Goal: Find specific page/section: Find specific page/section

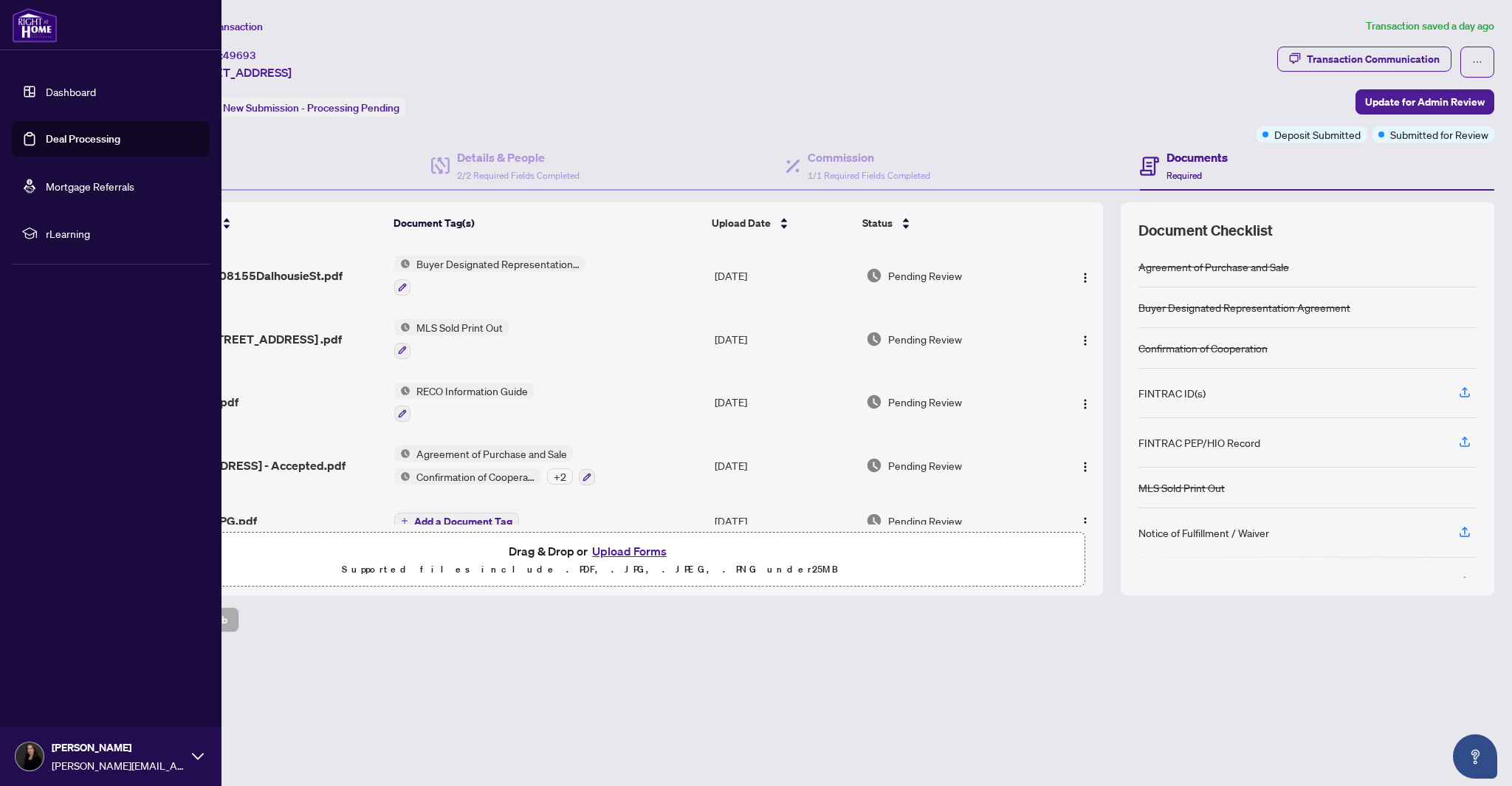
click at [60, 92] on link "Dashboard" at bounding box center [71, 92] width 50 height 13
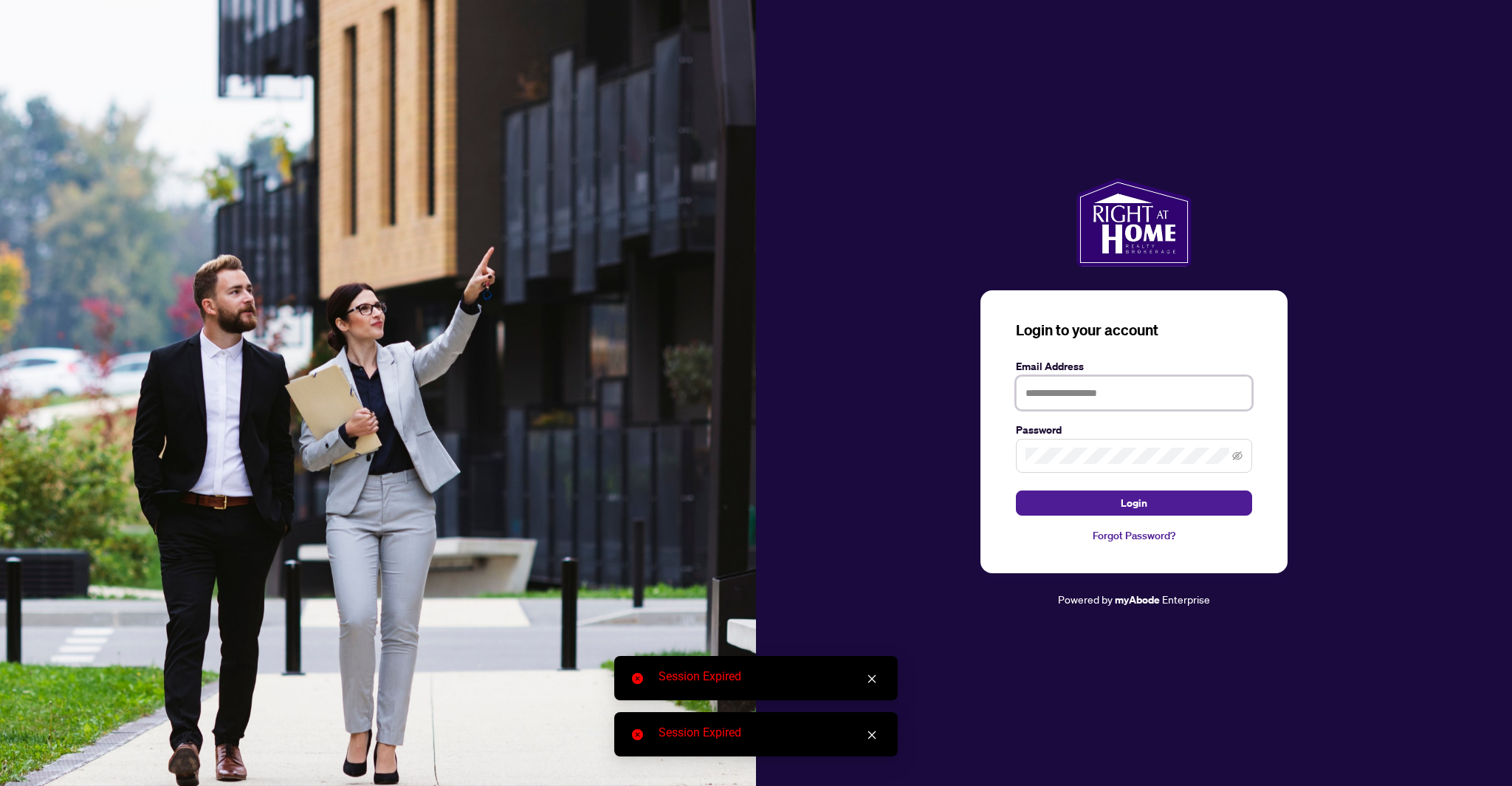
type input "**********"
click at [1054, 502] on button "Login" at bounding box center [1134, 503] width 236 height 25
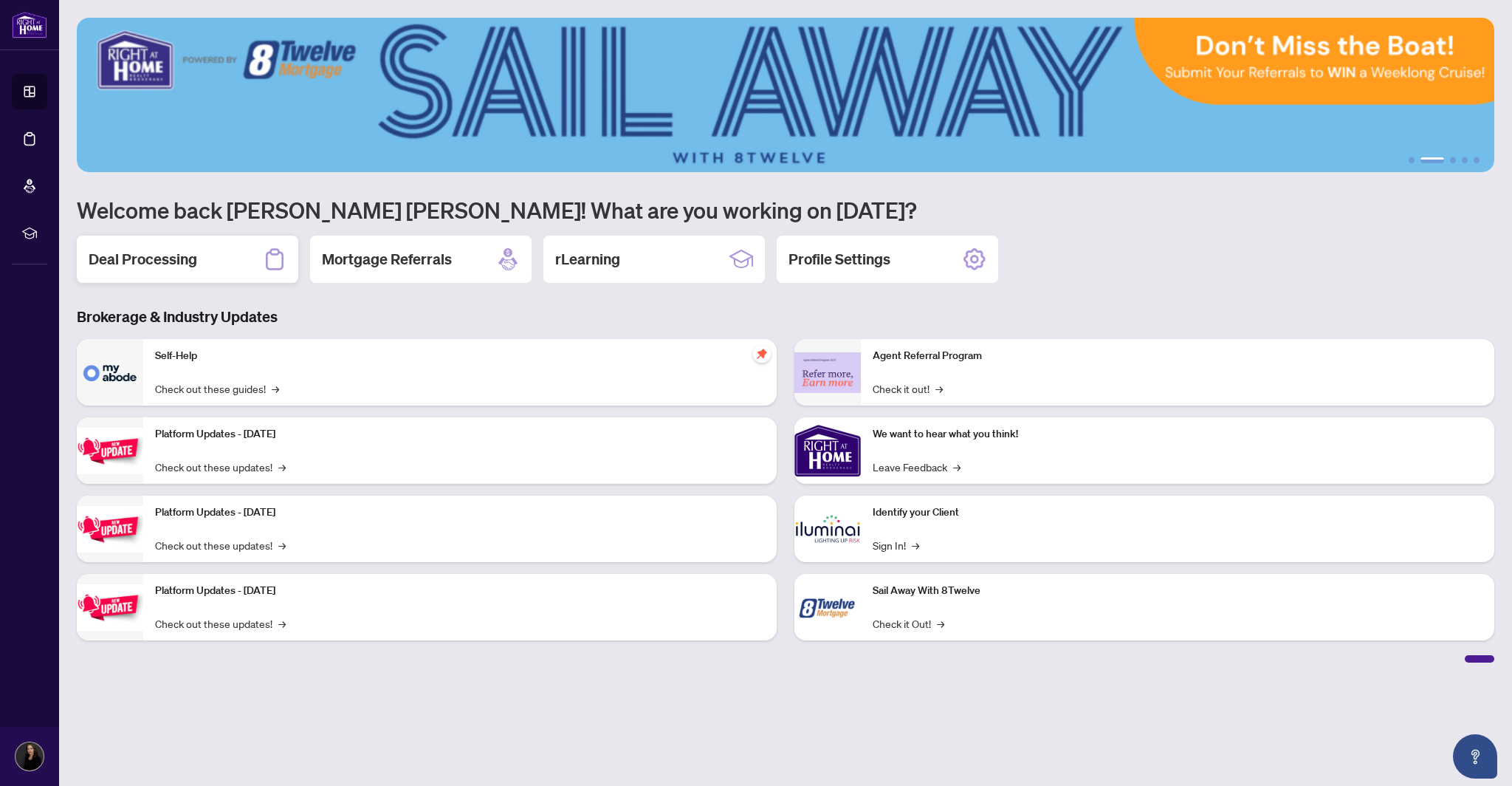
click at [226, 260] on div "Deal Processing" at bounding box center [187, 258] width 221 height 47
